Goal: Information Seeking & Learning: Check status

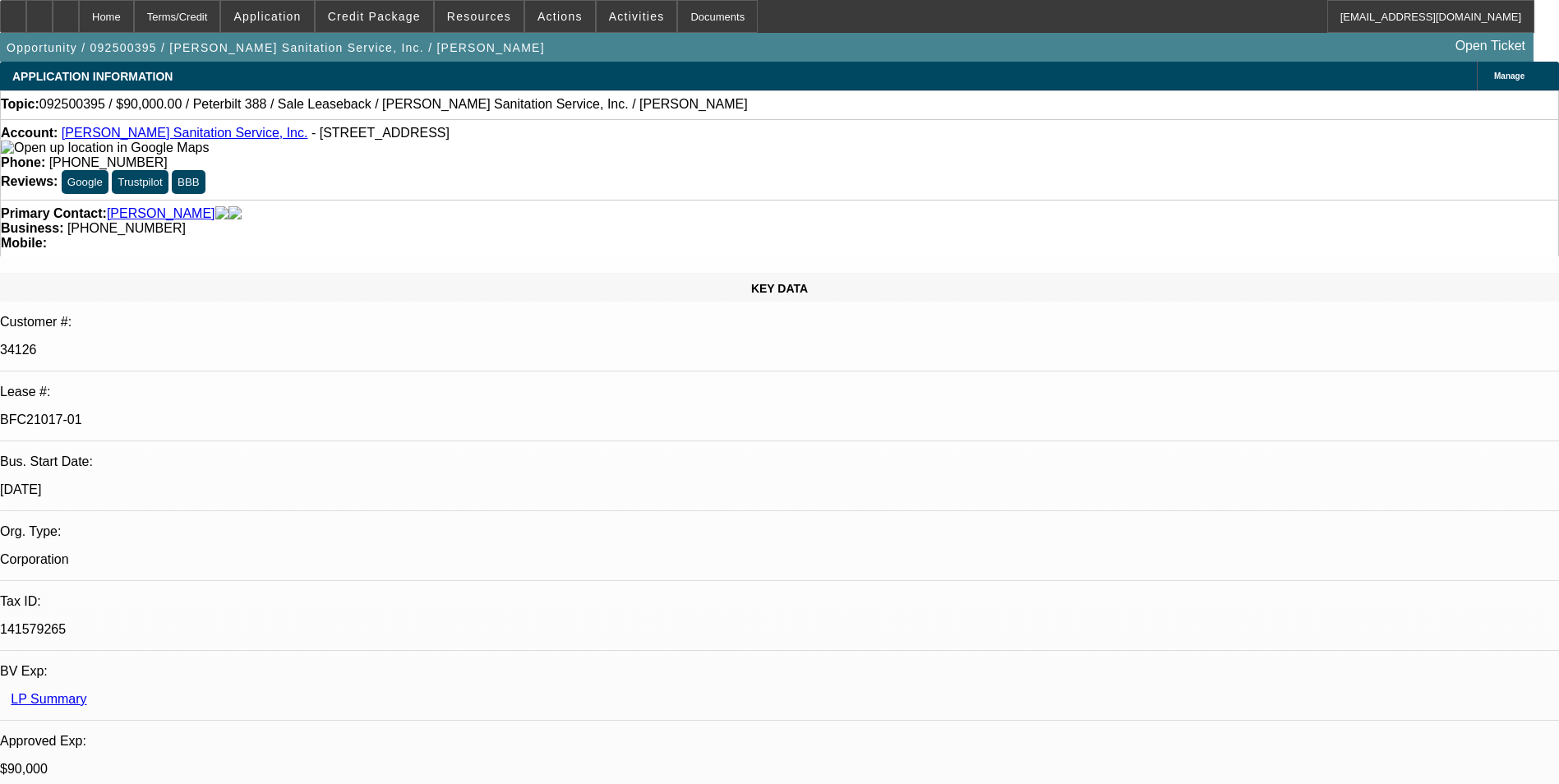
select select "0"
select select "2"
select select "0"
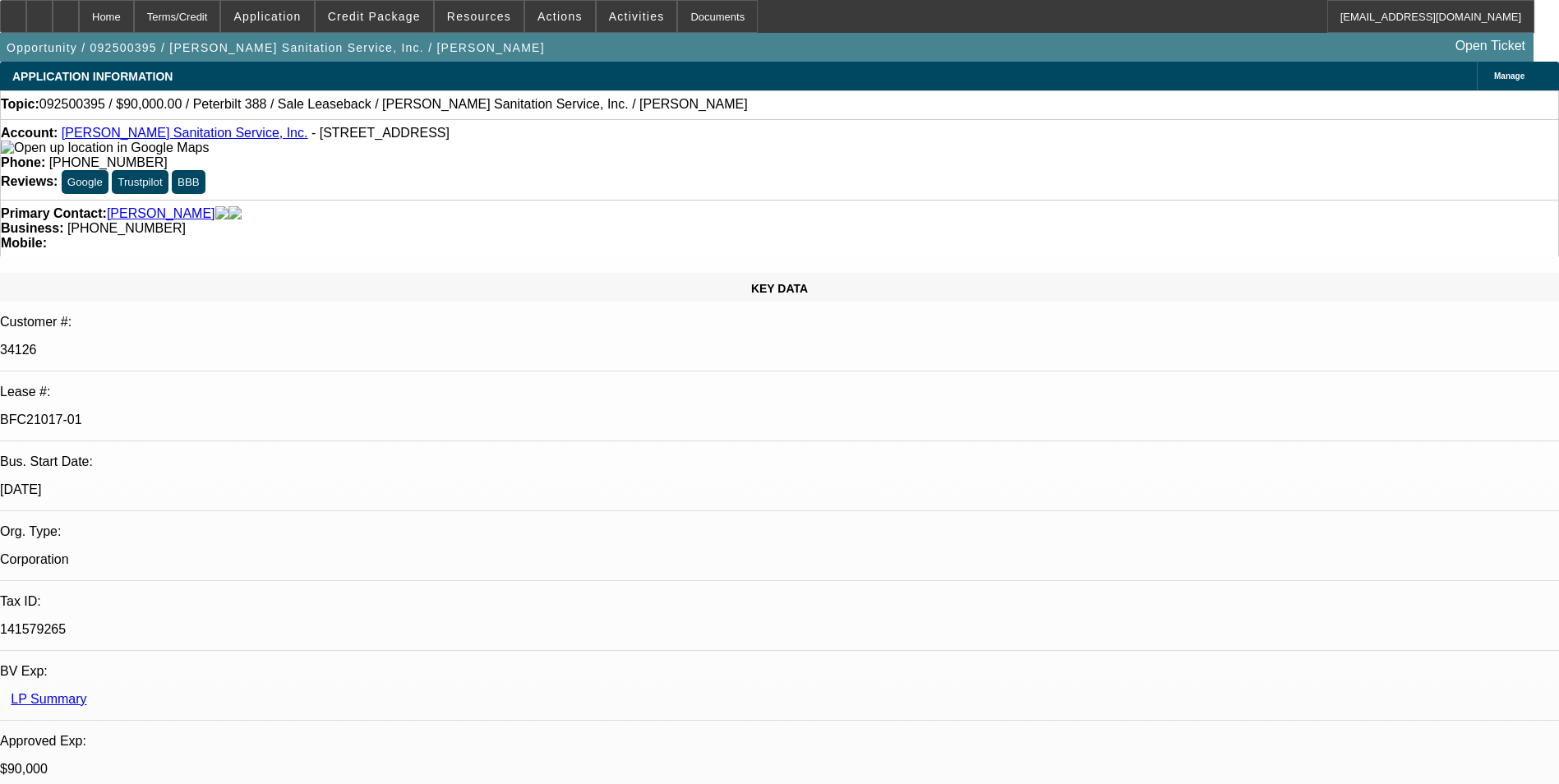
select select "0"
select select "1"
select select "2"
select select "6"
select select "1"
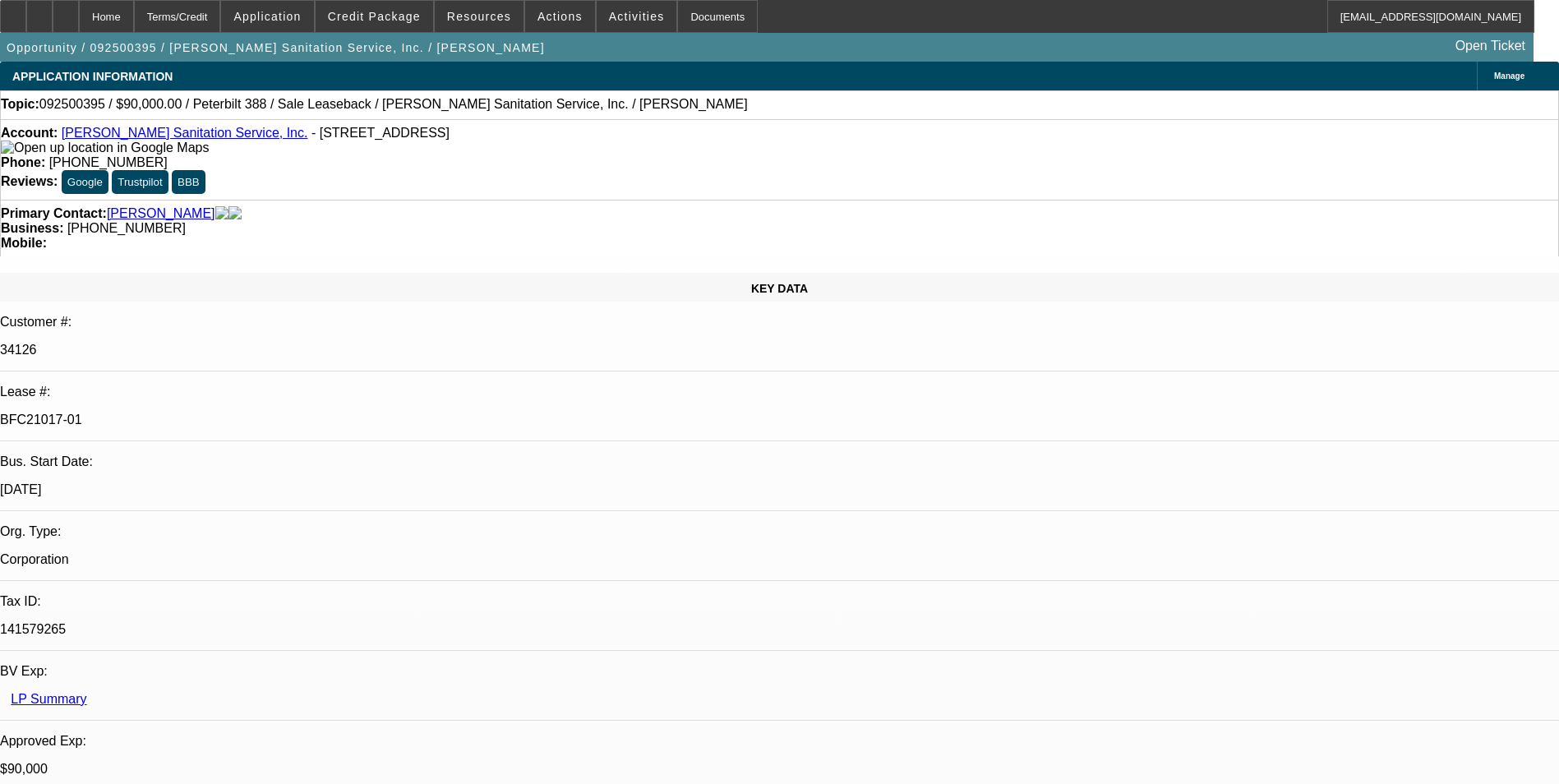
select select "2"
select select "6"
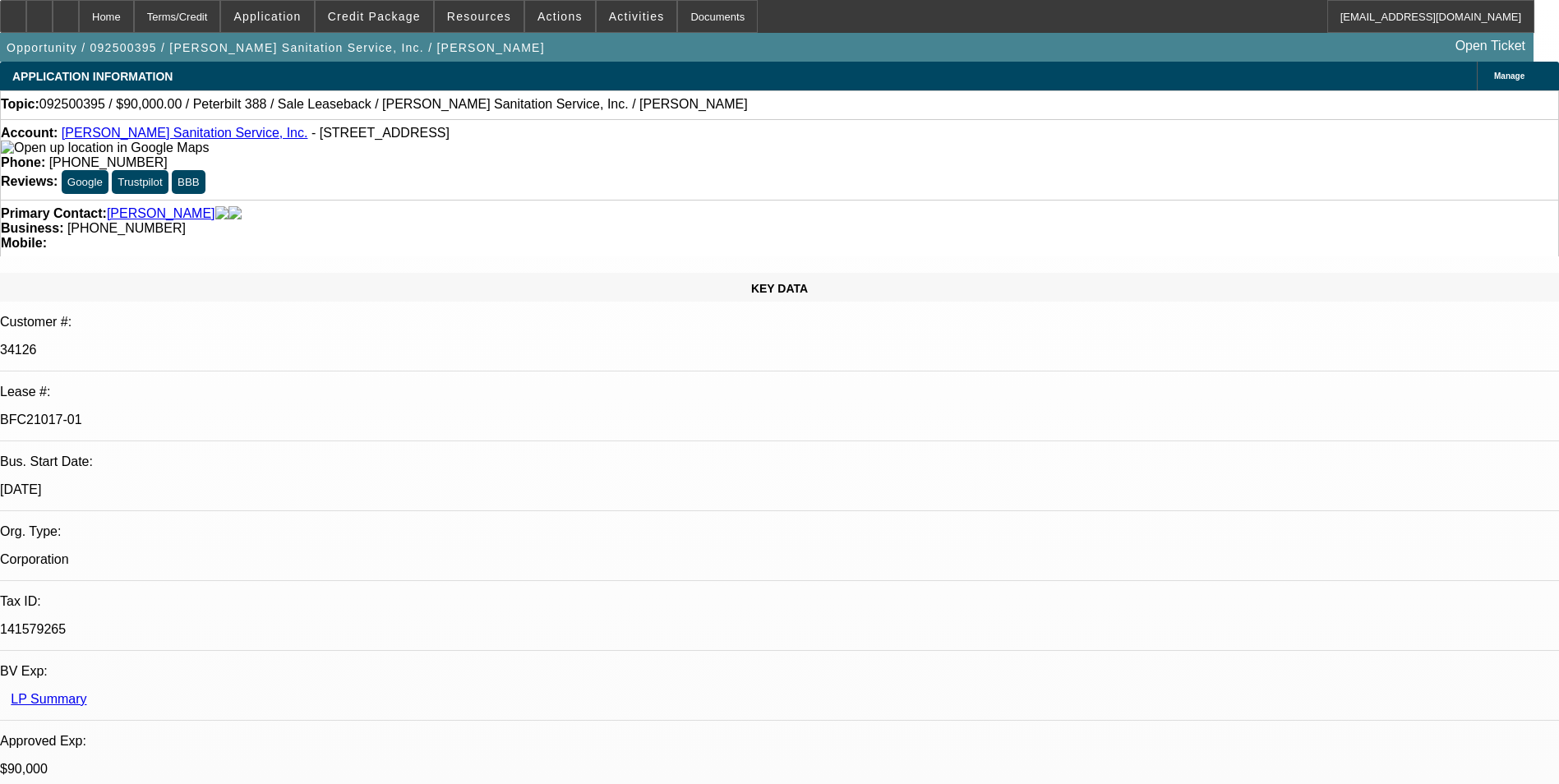
scroll to position [164, 0]
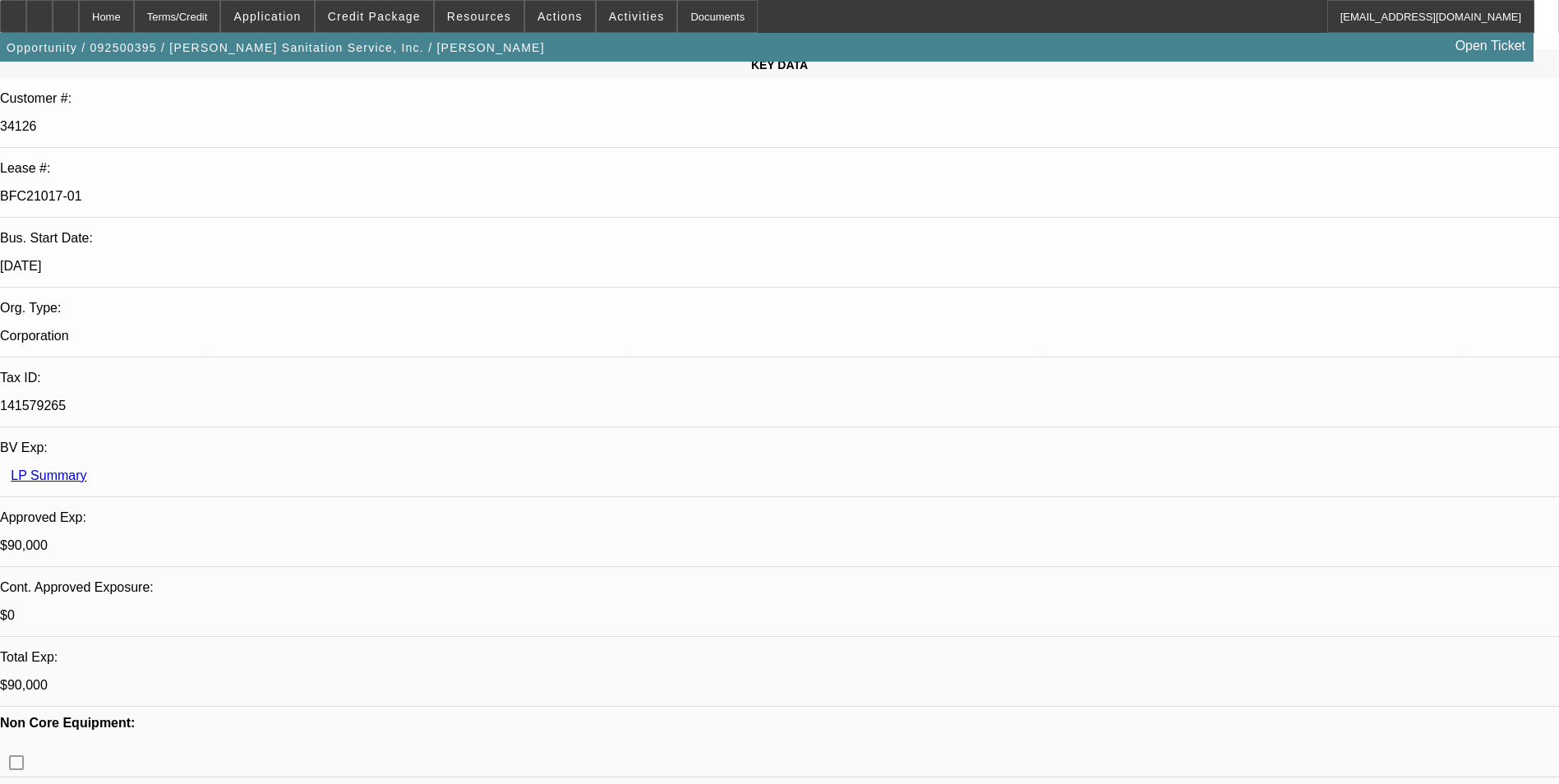
scroll to position [0, 0]
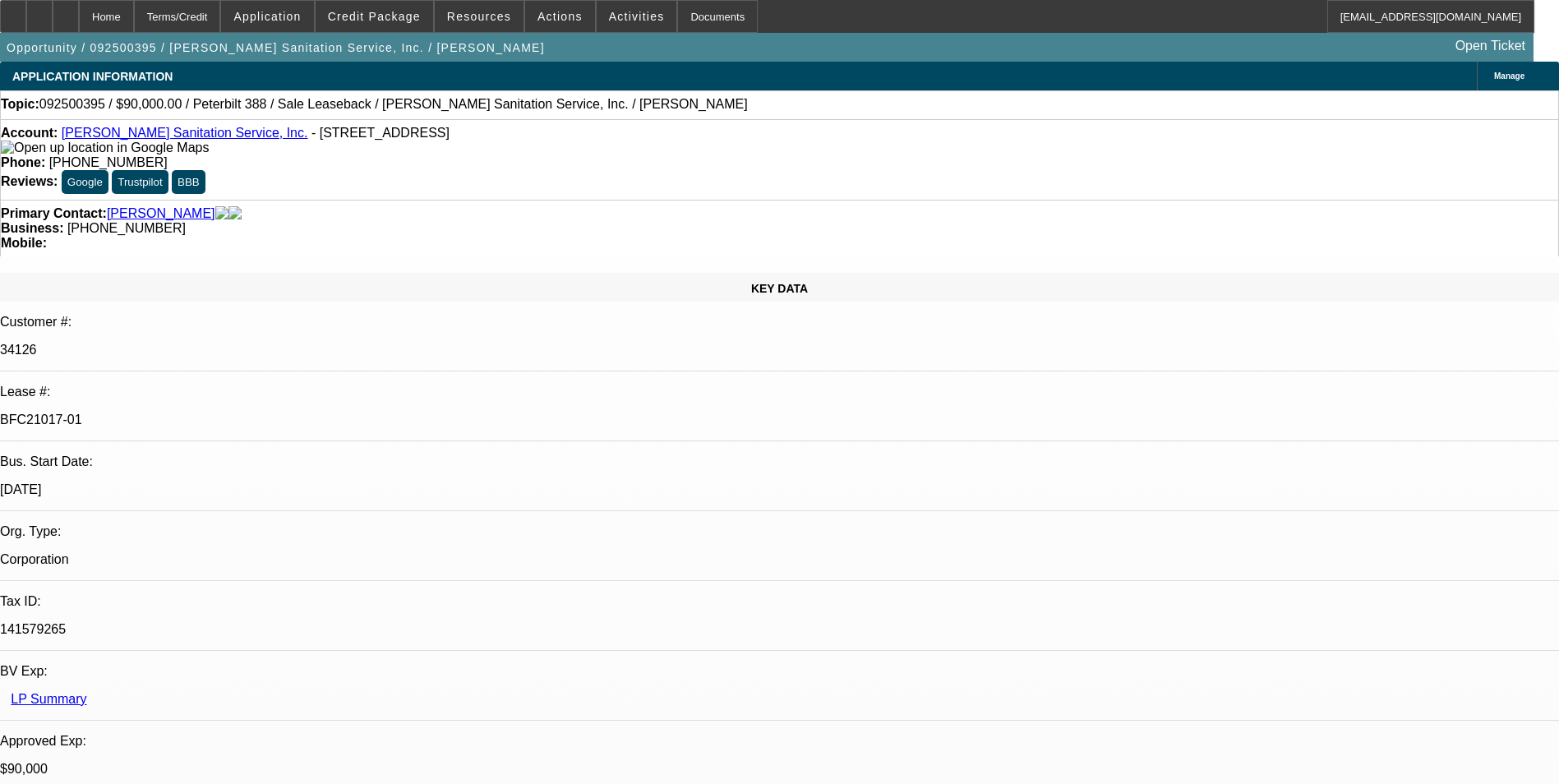
scroll to position [0, 0]
